Goal: Navigation & Orientation: Find specific page/section

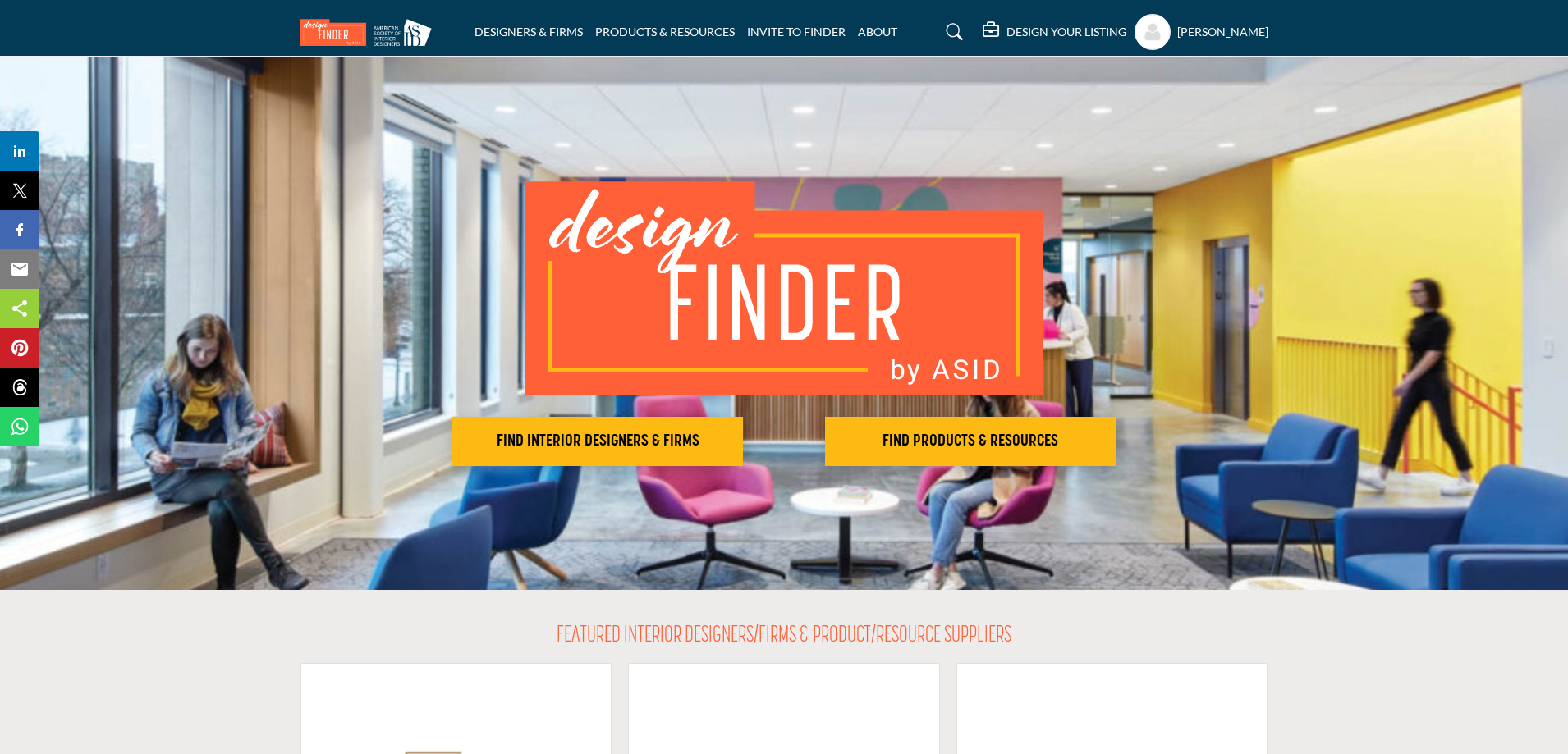
click at [602, 446] on h2 "FIND INTERIOR DESIGNERS & FIRMS" at bounding box center [597, 441] width 281 height 19
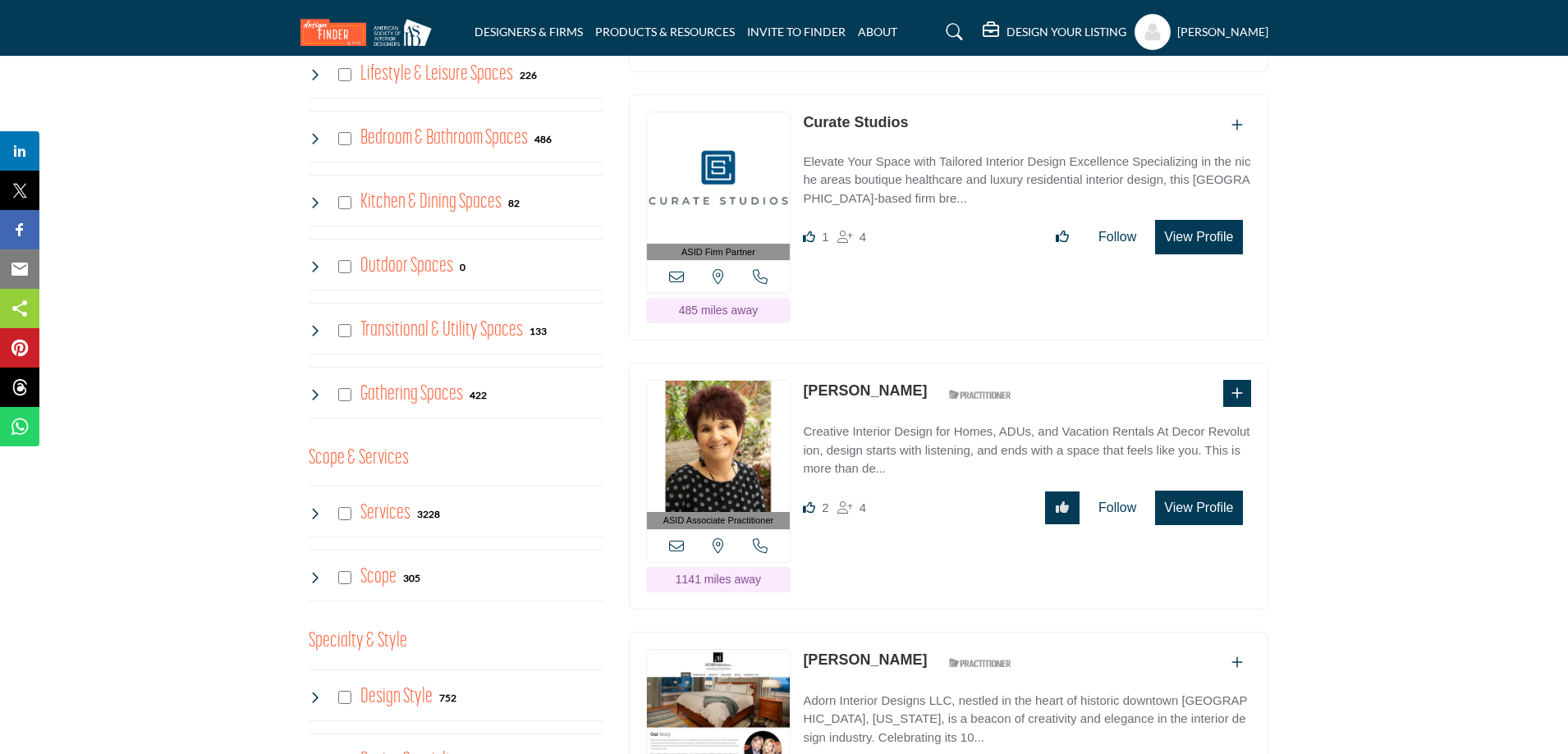
scroll to position [984, 0]
